Goal: Information Seeking & Learning: Check status

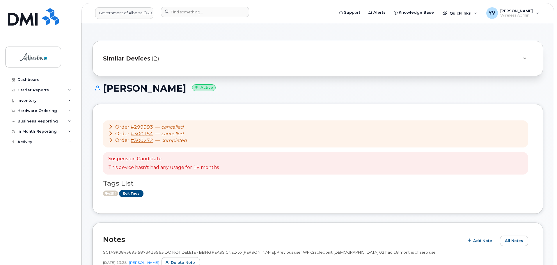
scroll to position [246, 0]
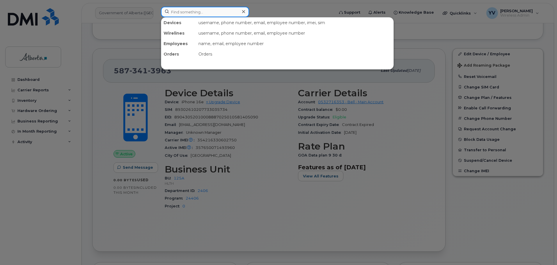
click at [173, 10] on input at bounding box center [205, 12] width 88 height 10
paste input "5873413152"
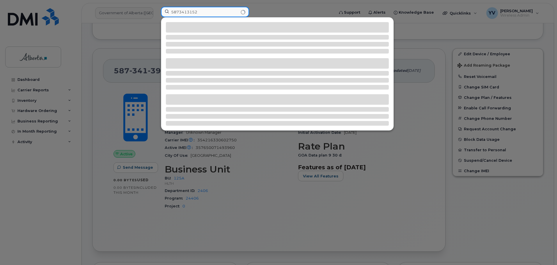
type input "5873413152"
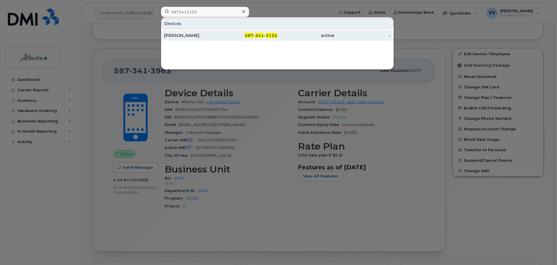
click at [258, 35] on span "341" at bounding box center [259, 35] width 9 height 5
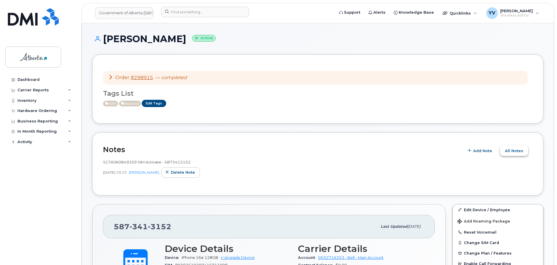
click at [512, 149] on span "All Notes" at bounding box center [514, 151] width 18 height 6
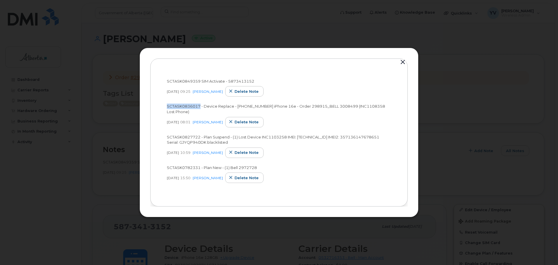
drag, startPoint x: 199, startPoint y: 105, endPoint x: 165, endPoint y: 108, distance: 34.4
click at [167, 106] on span "SCTASK0836017 - Device Replace - (1) 5873413152 iPhone 16e - Order 298915_BELL …" at bounding box center [276, 109] width 218 height 10
copy span "SCTASK0836017"
click at [403, 62] on button "button" at bounding box center [403, 62] width 9 height 8
